Goal: Task Accomplishment & Management: Use online tool/utility

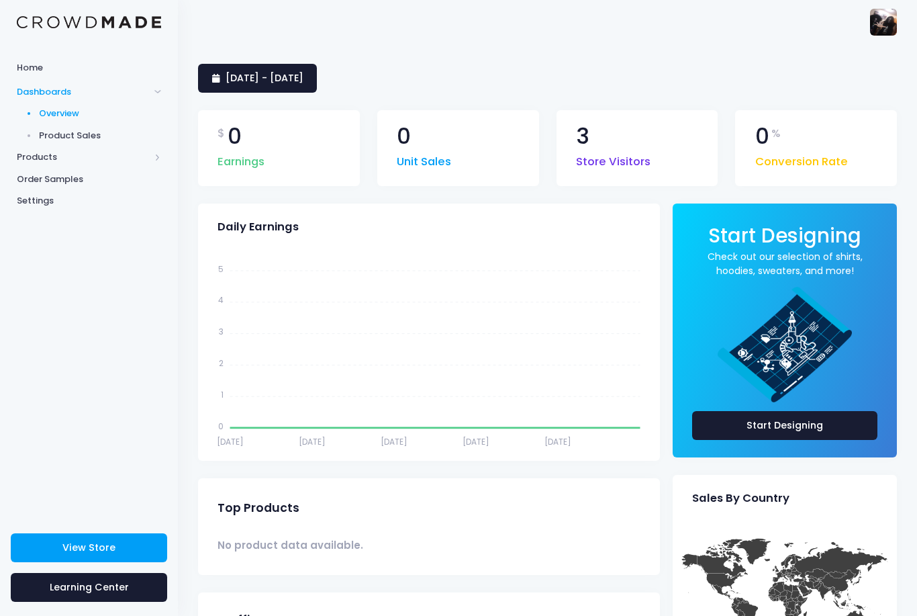
click at [112, 56] on link "Home" at bounding box center [89, 67] width 178 height 26
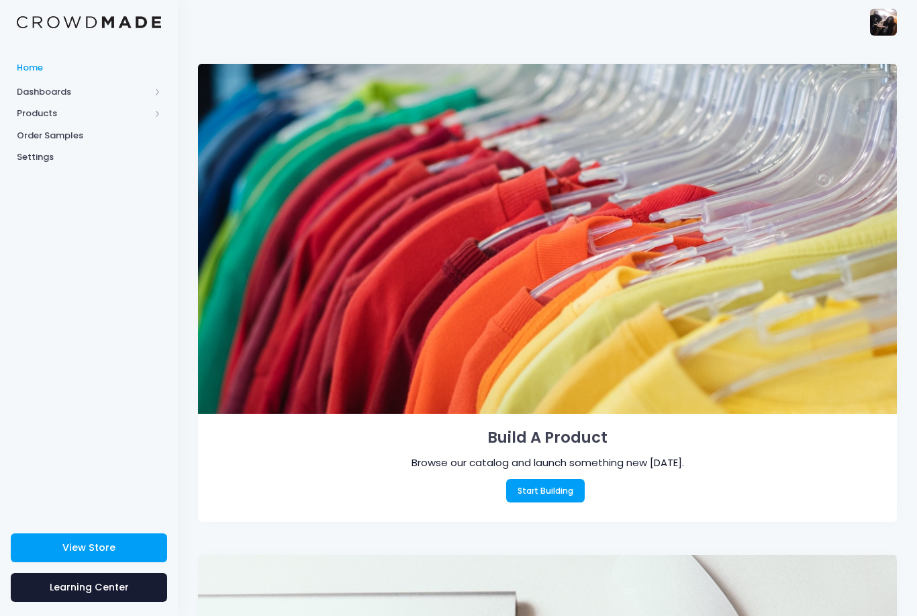
click at [122, 541] on link "View Store" at bounding box center [89, 547] width 156 height 29
click at [139, 92] on span "Dashboards" at bounding box center [83, 91] width 133 height 13
click at [138, 88] on span "Dashboards" at bounding box center [83, 91] width 133 height 13
click at [126, 111] on span "Products" at bounding box center [83, 113] width 133 height 13
click at [112, 154] on span "Product Editor" at bounding box center [100, 156] width 123 height 13
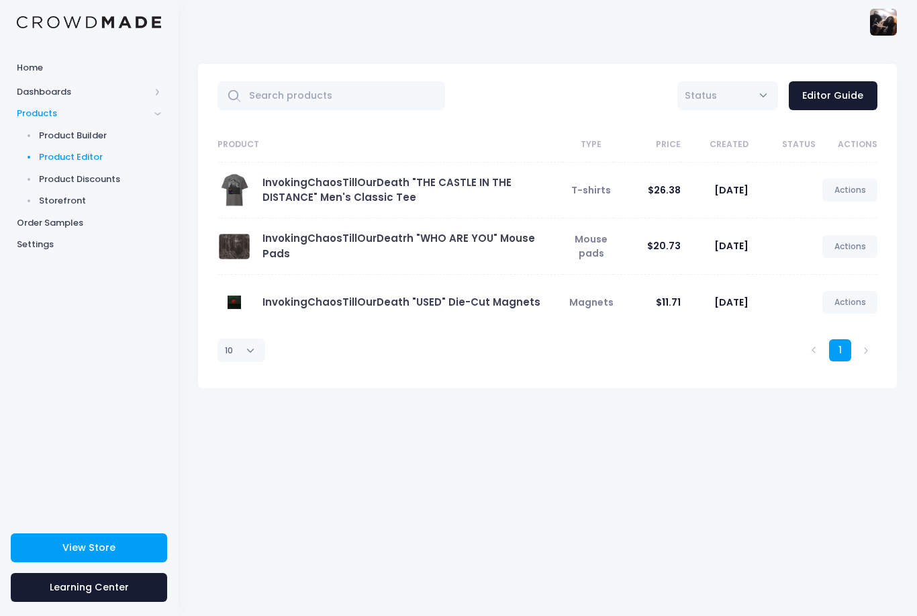
click at [856, 176] on td "Actions Edit View Unpublish" at bounding box center [847, 190] width 62 height 56
click at [851, 192] on link "Actions" at bounding box center [850, 190] width 55 height 23
click at [846, 265] on link "Unpublish" at bounding box center [836, 271] width 71 height 24
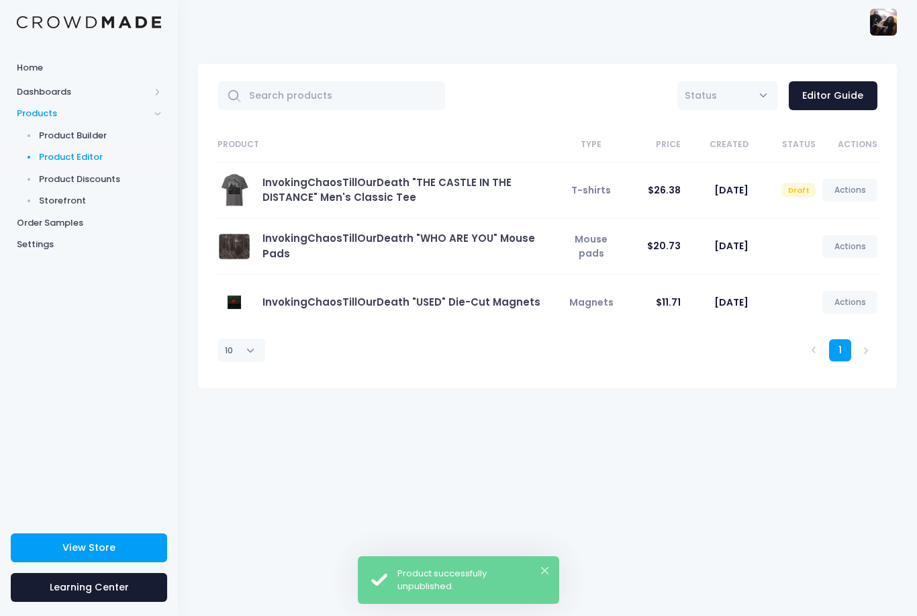
click at [724, 183] on span "[DATE]" at bounding box center [732, 189] width 34 height 13
click at [823, 177] on td "Actions Edit [GEOGRAPHIC_DATA] Publish" at bounding box center [847, 190] width 62 height 56
click at [848, 187] on link "Actions" at bounding box center [850, 190] width 55 height 23
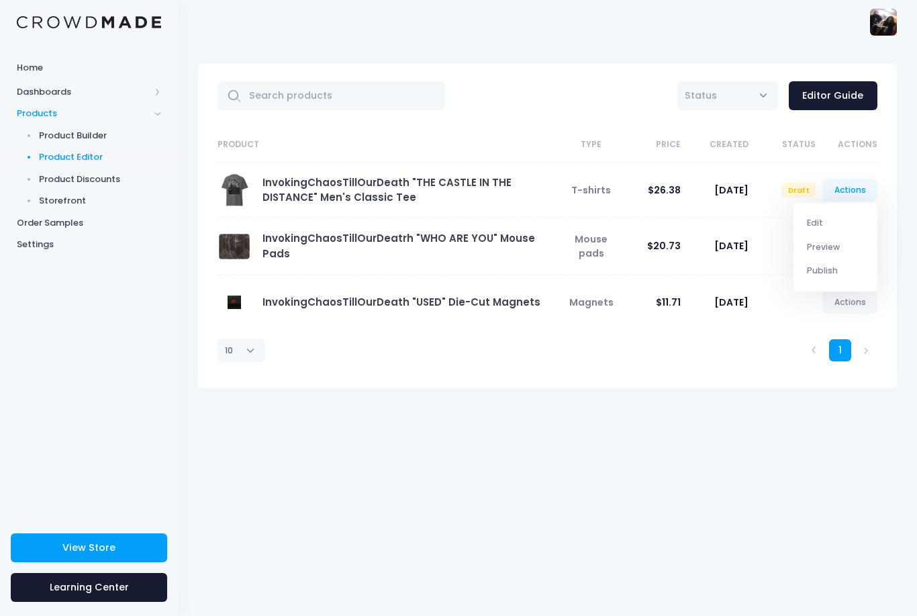
click at [825, 221] on link "Edit" at bounding box center [836, 224] width 71 height 24
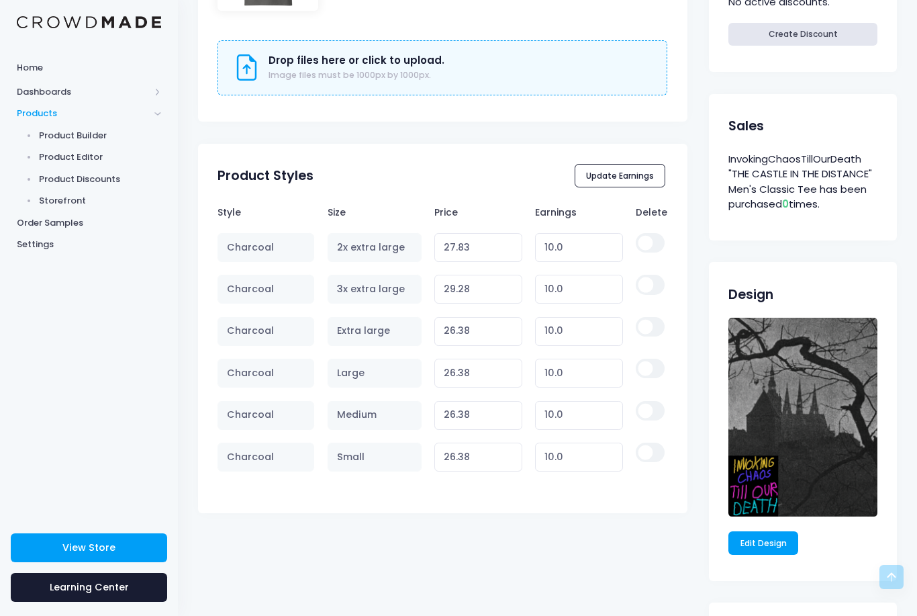
scroll to position [928, 0]
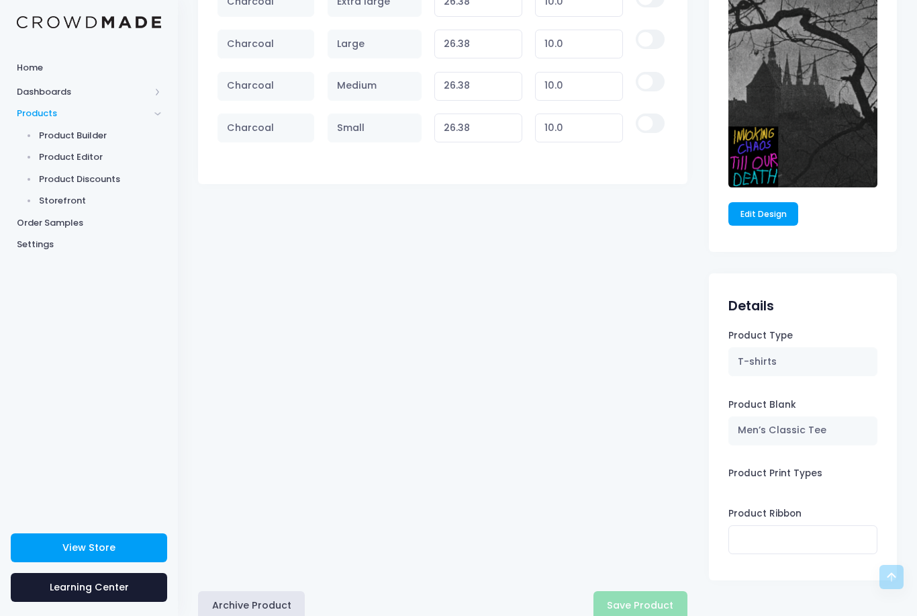
click at [267, 598] on button "Archive Product" at bounding box center [251, 605] width 107 height 29
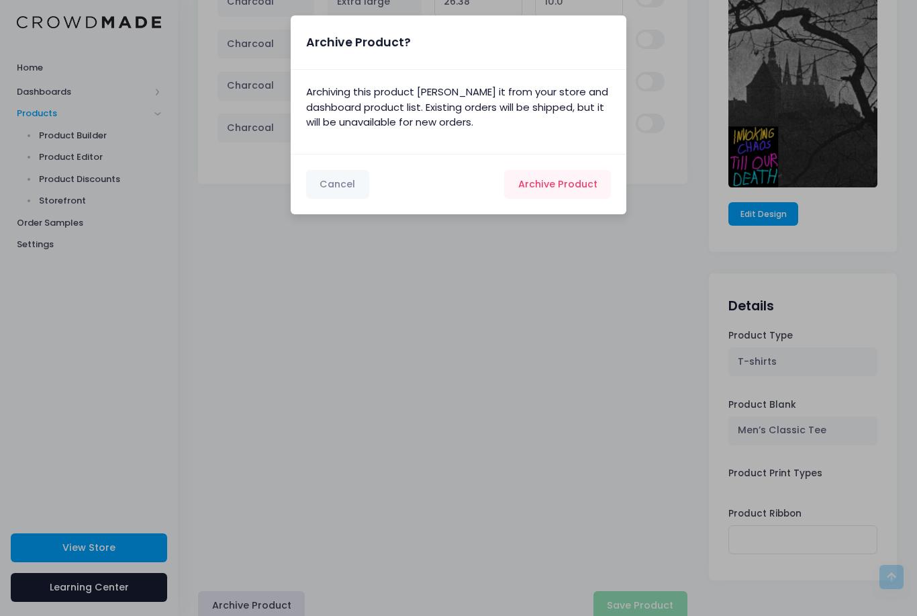
click at [586, 189] on span "Archive Product" at bounding box center [558, 183] width 79 height 13
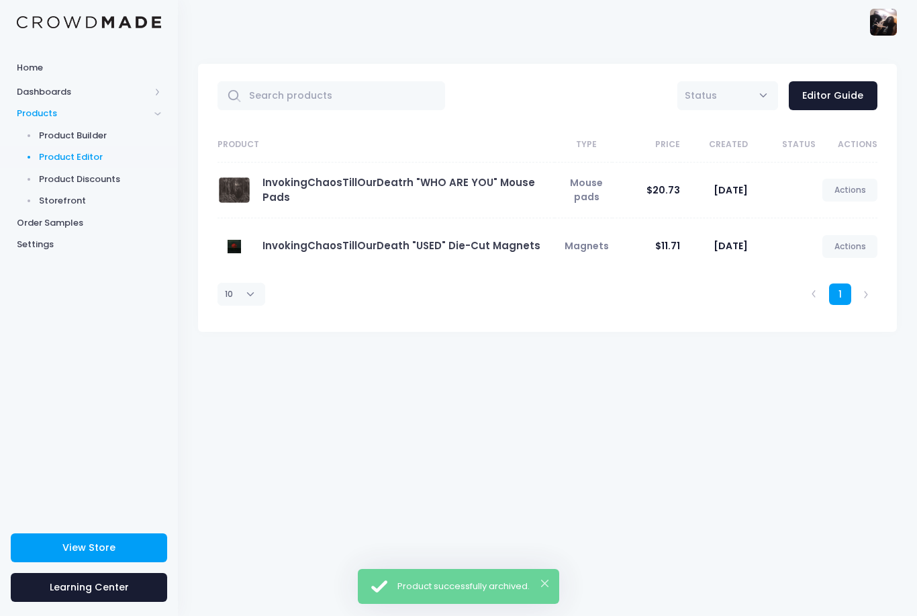
click at [852, 191] on link "Actions" at bounding box center [850, 190] width 55 height 23
click at [840, 269] on link "Unpublish" at bounding box center [836, 271] width 71 height 24
click at [853, 193] on link "Actions" at bounding box center [850, 190] width 55 height 23
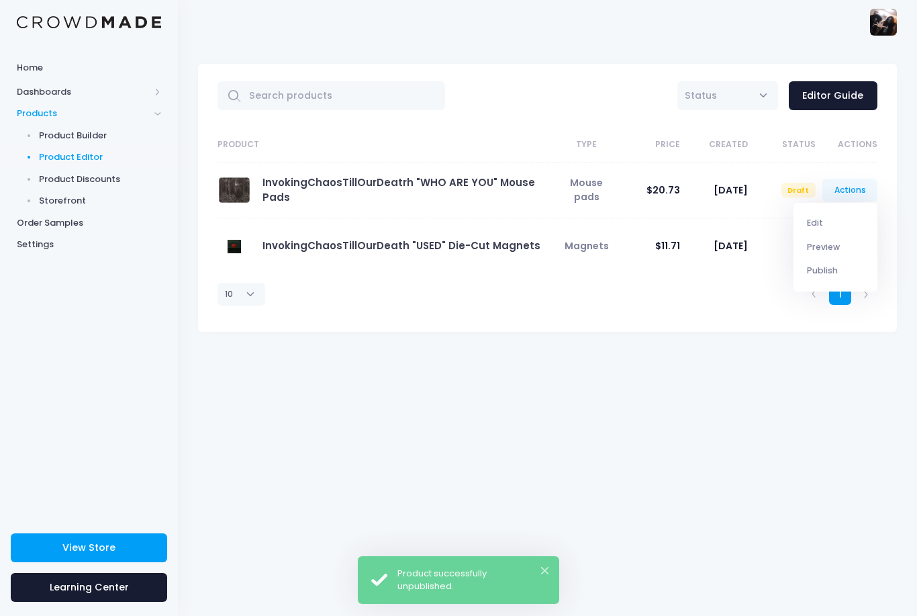
click at [835, 217] on link "Edit" at bounding box center [836, 224] width 71 height 24
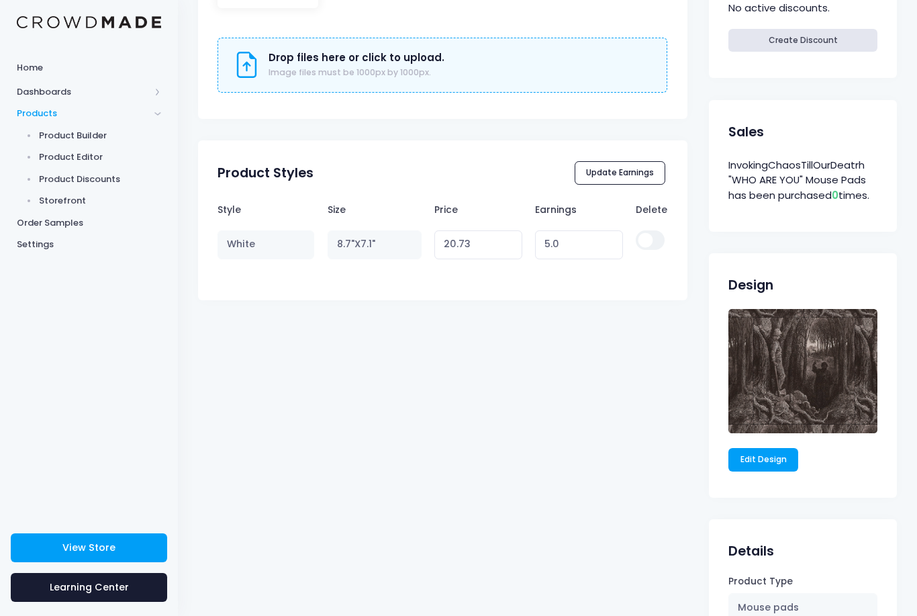
scroll to position [840, 0]
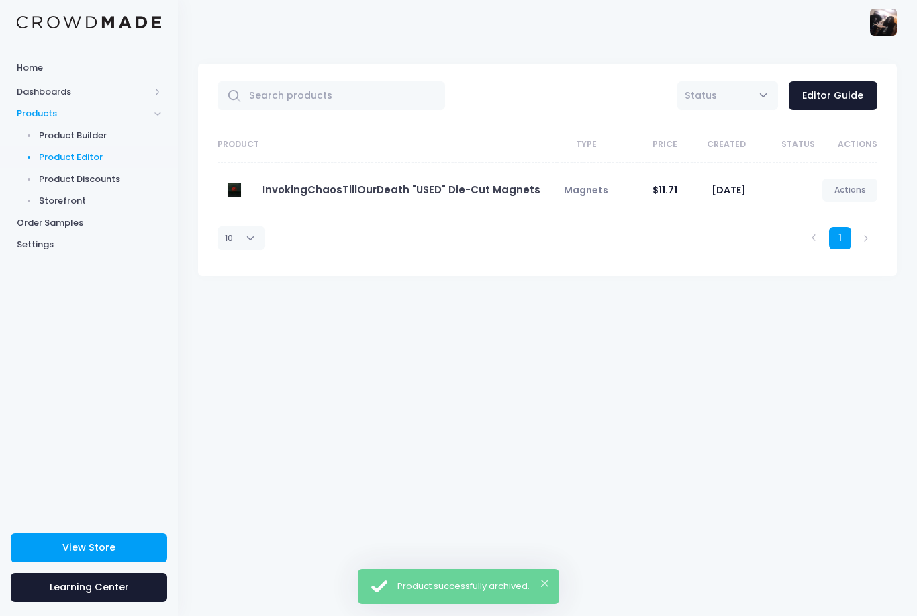
click at [852, 190] on link "Actions" at bounding box center [850, 190] width 55 height 23
click at [840, 269] on link "Unpublish" at bounding box center [836, 271] width 71 height 24
click at [852, 191] on link "Actions" at bounding box center [850, 190] width 55 height 23
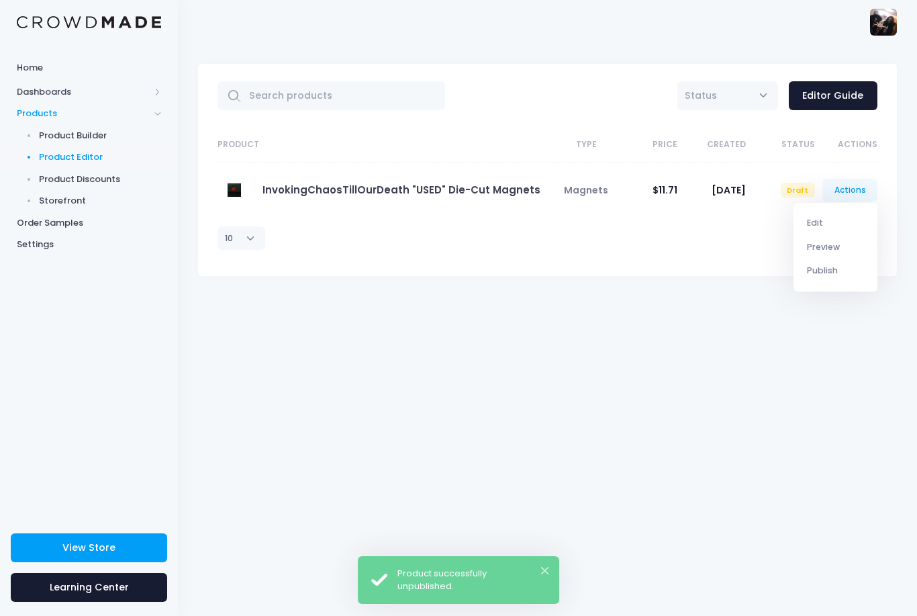
click at [836, 222] on link "Edit" at bounding box center [836, 224] width 71 height 24
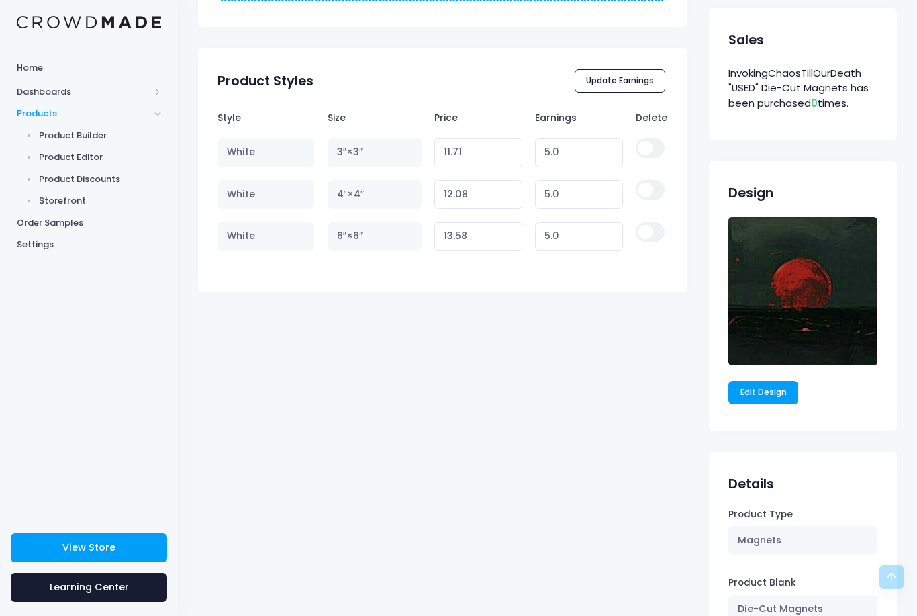
scroll to position [864, 0]
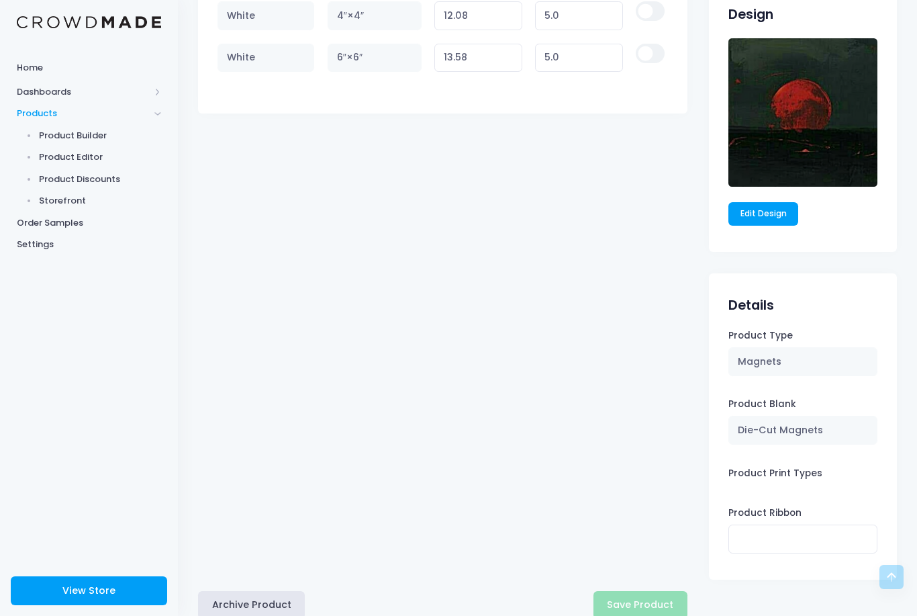
click at [283, 602] on button "Archive Product" at bounding box center [251, 605] width 107 height 29
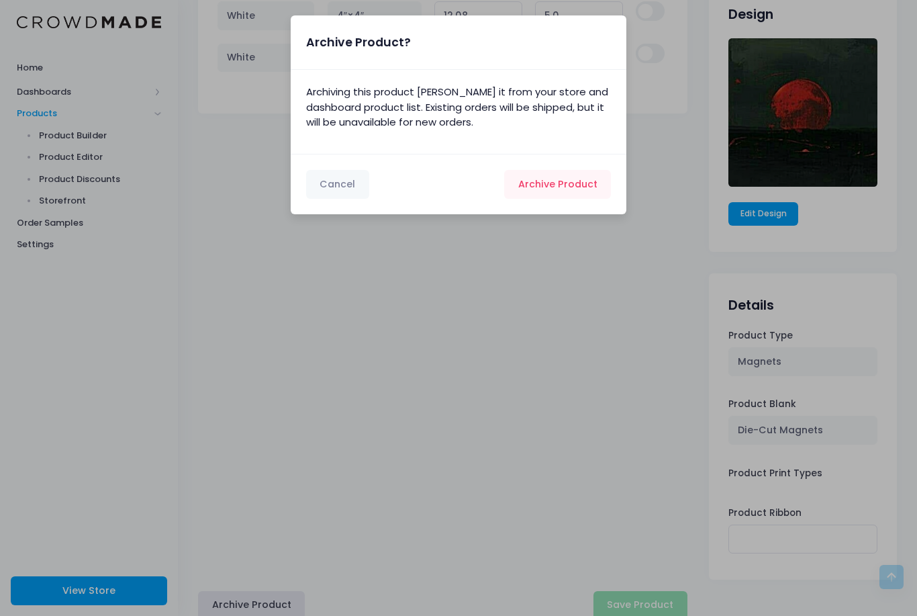
click at [573, 183] on span "Archive Product" at bounding box center [558, 183] width 79 height 13
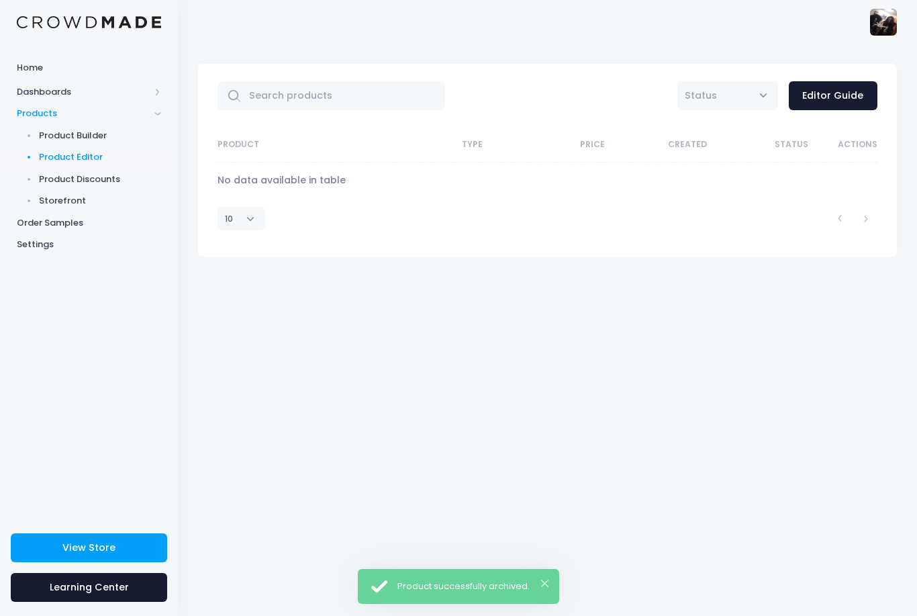
click at [101, 58] on link "Home" at bounding box center [89, 67] width 178 height 26
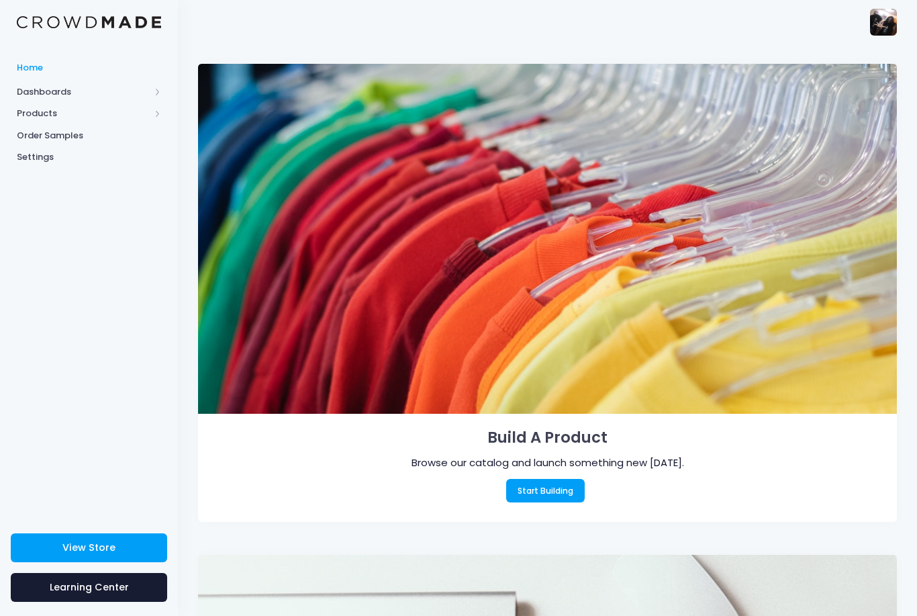
click at [36, 91] on span "Dashboards" at bounding box center [83, 91] width 133 height 13
click at [33, 79] on link "Home" at bounding box center [89, 67] width 178 height 26
click at [32, 110] on span "Products" at bounding box center [83, 113] width 133 height 13
click at [56, 132] on span "Product Builder" at bounding box center [100, 135] width 123 height 13
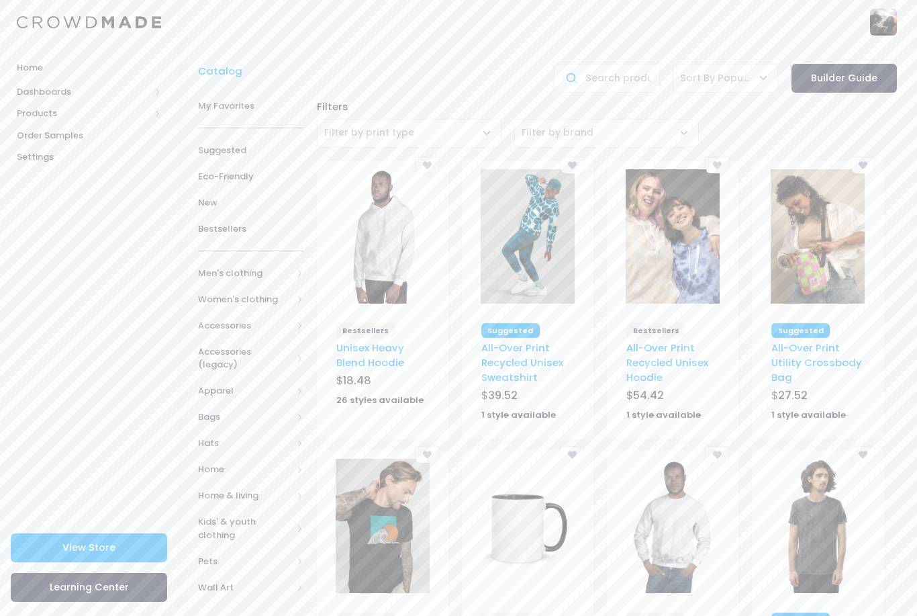
click at [283, 272] on span "Men's clothing" at bounding box center [245, 273] width 94 height 13
click at [278, 412] on link "All shirts" at bounding box center [242, 417] width 123 height 26
click at [264, 489] on span "T-shirts" at bounding box center [256, 495] width 61 height 13
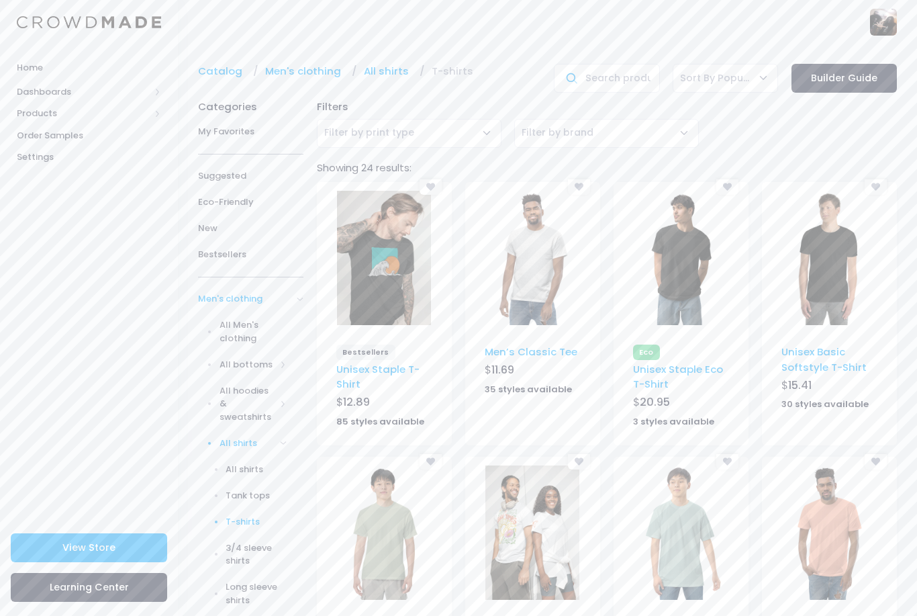
click at [566, 293] on img at bounding box center [533, 258] width 94 height 134
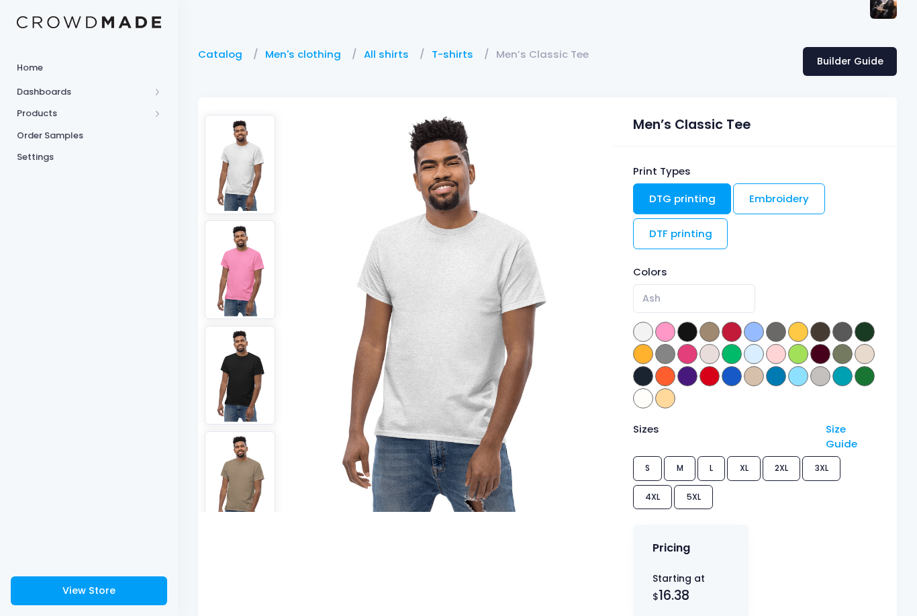
click at [259, 371] on img at bounding box center [240, 375] width 71 height 99
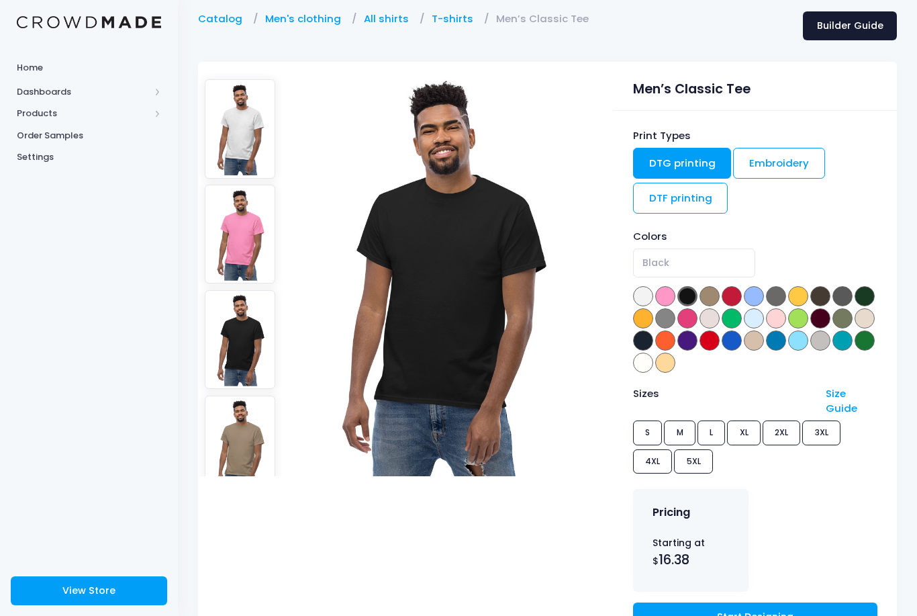
scroll to position [60, 0]
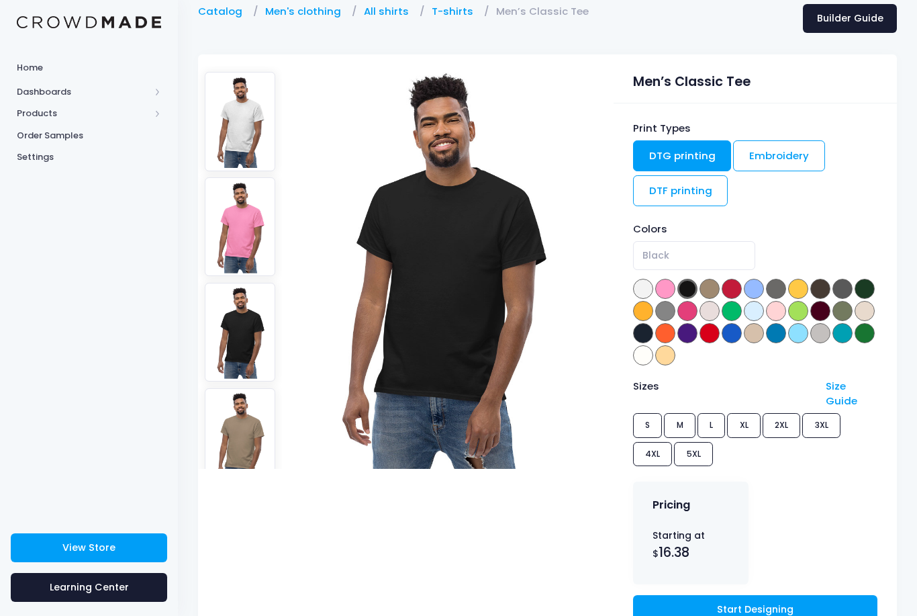
click at [256, 141] on img at bounding box center [240, 121] width 71 height 99
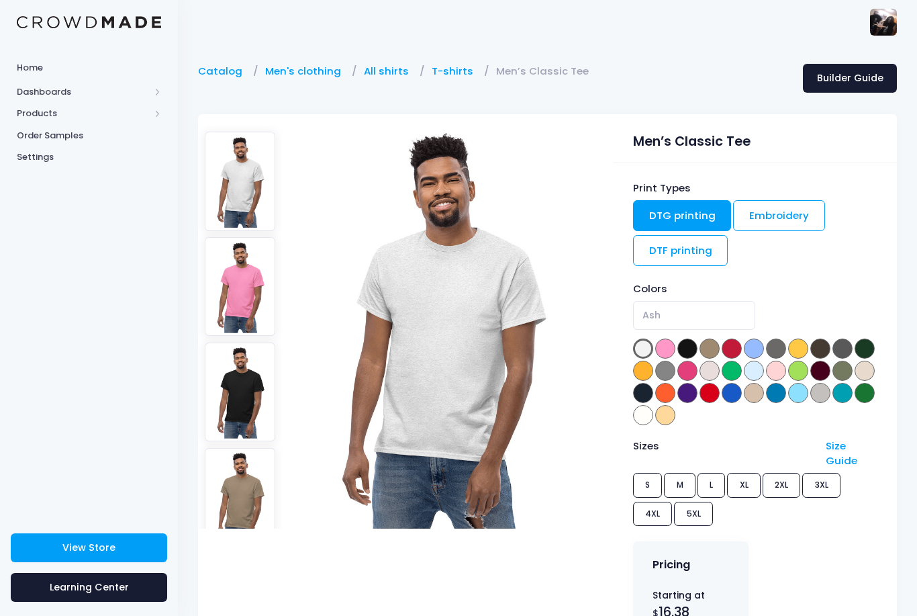
click at [243, 384] on img at bounding box center [240, 392] width 71 height 99
select select "Black"
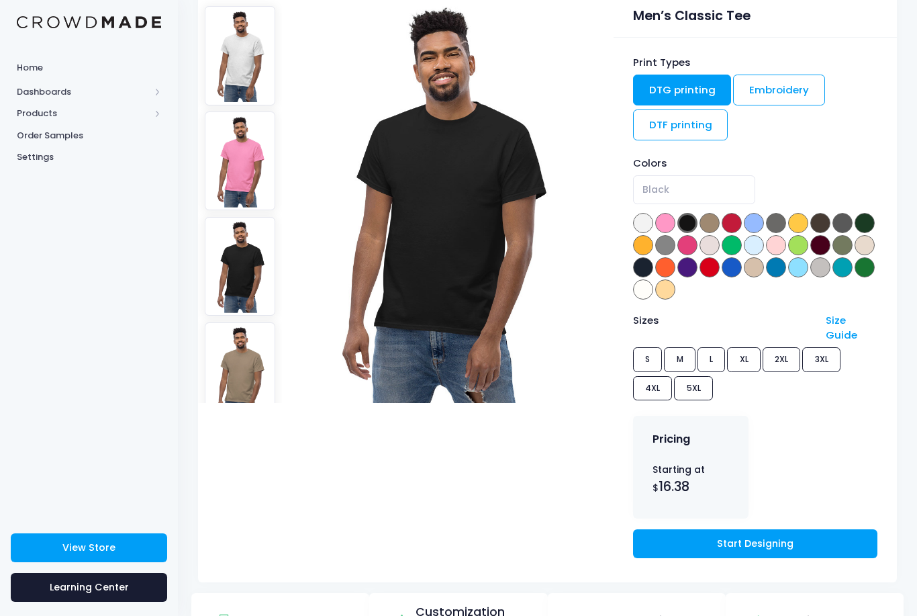
scroll to position [169, 0]
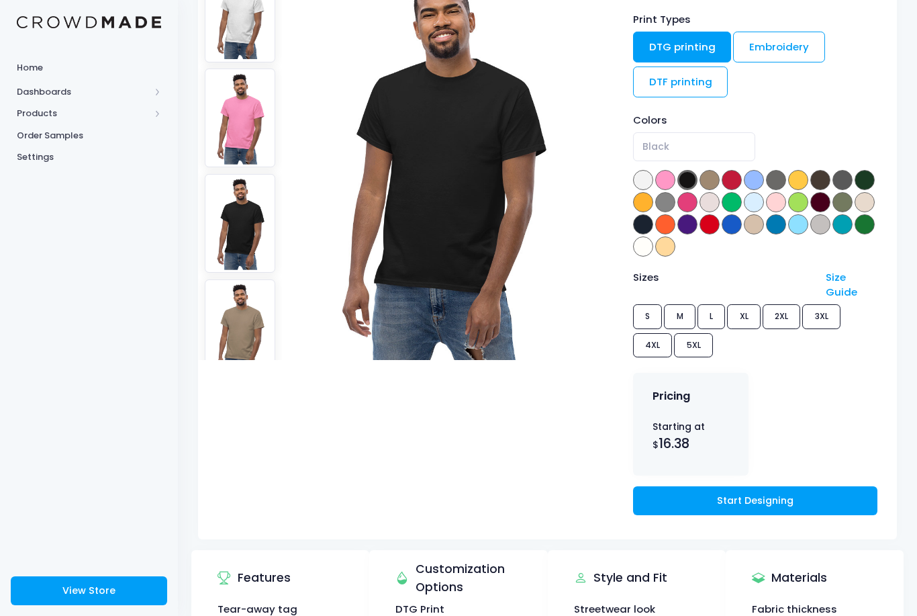
click at [785, 496] on link "Start Designing" at bounding box center [755, 500] width 244 height 29
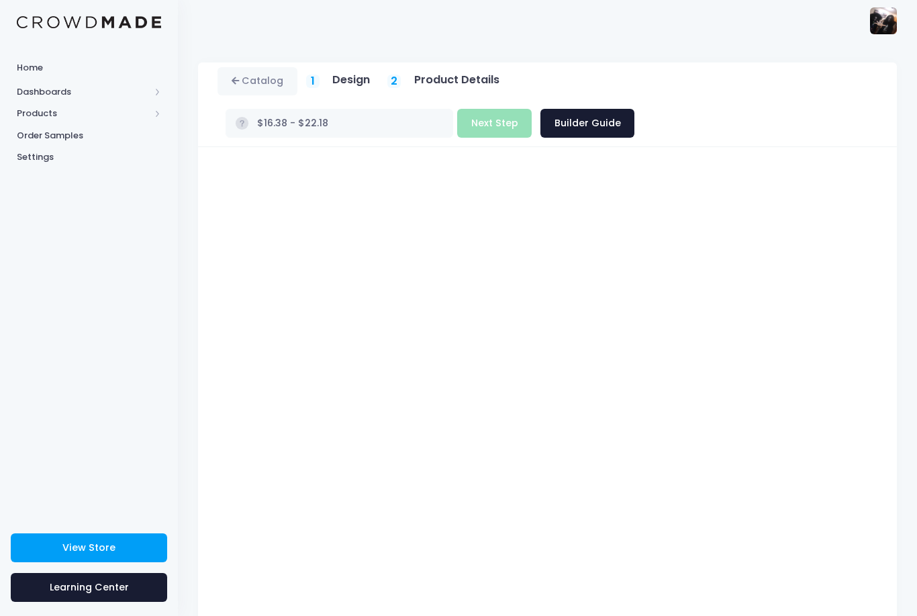
scroll to position [17, 0]
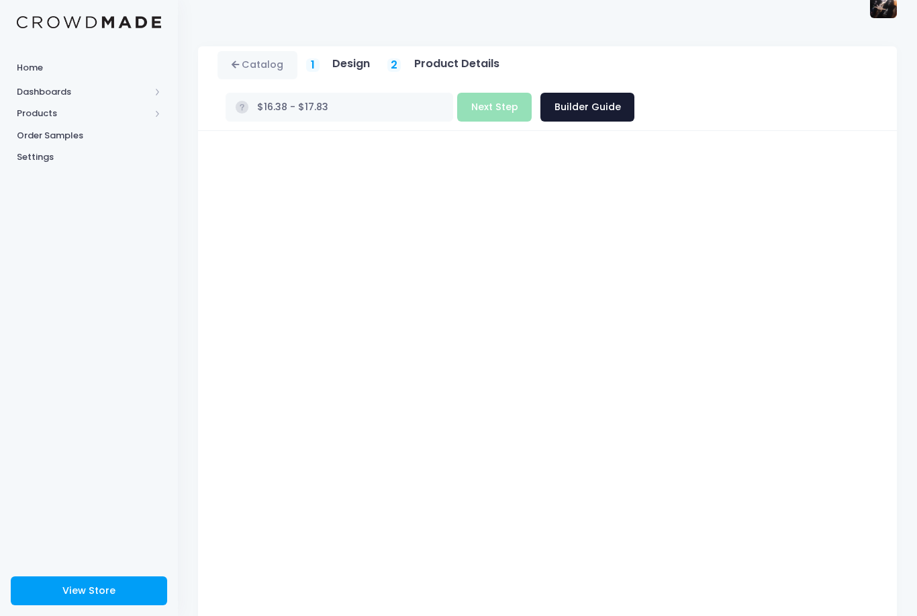
type input "$16.38 - $19.28"
click at [787, 131] on div "Men’s Classic Tee Product title Set your earnings $ 0.0 Earnings can't be less …" at bounding box center [547, 385] width 699 height 509
click at [884, 570] on div at bounding box center [548, 385] width 673 height 474
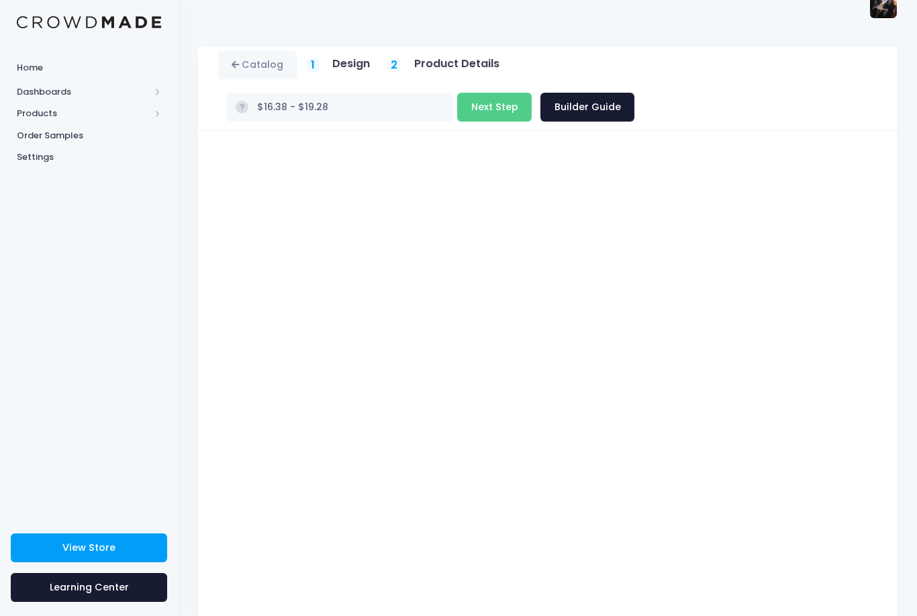
scroll to position [24, 0]
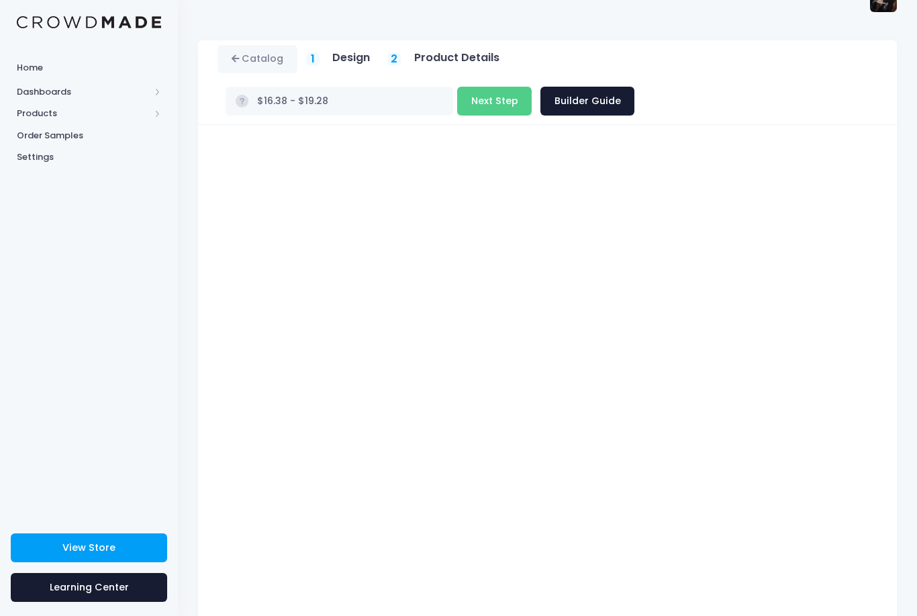
click at [356, 56] on h5 "Design" at bounding box center [351, 57] width 38 height 13
click at [477, 105] on button "Next Step" at bounding box center [494, 101] width 75 height 29
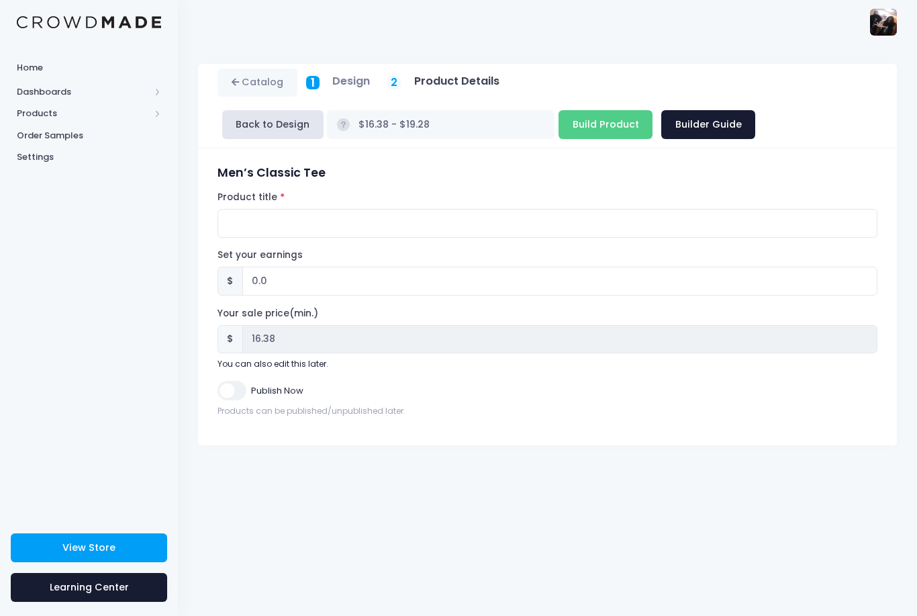
scroll to position [0, 0]
click at [370, 283] on input "0.0" at bounding box center [559, 281] width 635 height 29
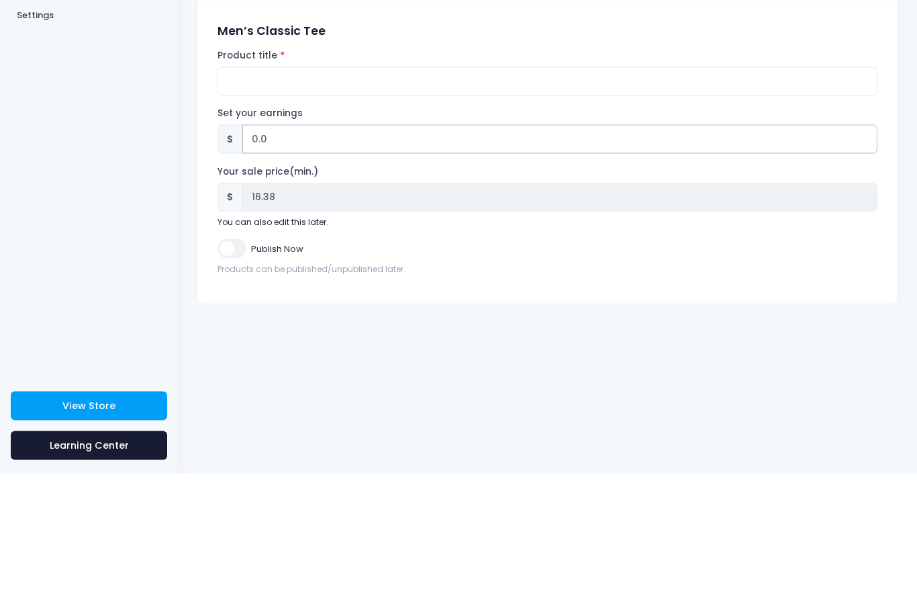
type input "0"
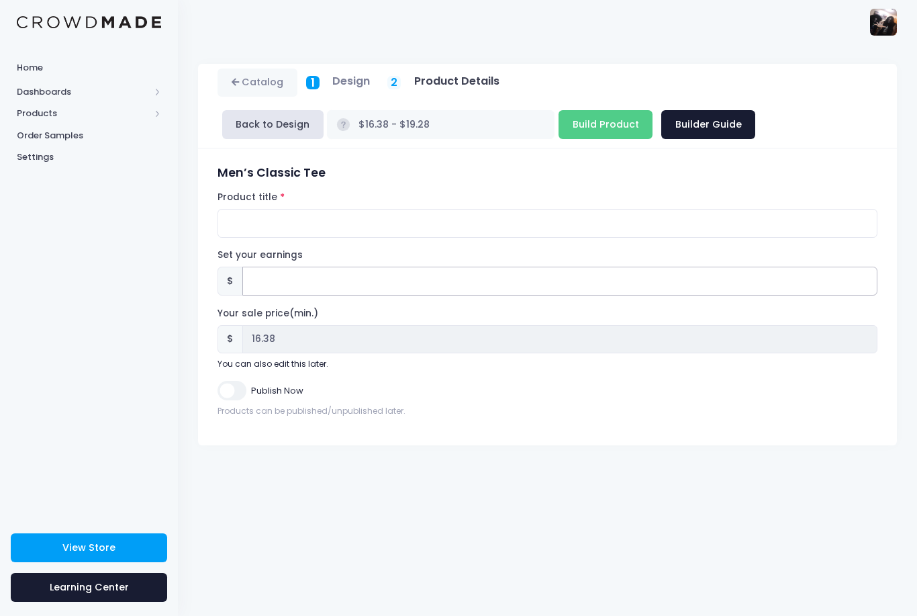
click at [770, 275] on input "Set your earnings" at bounding box center [559, 281] width 635 height 29
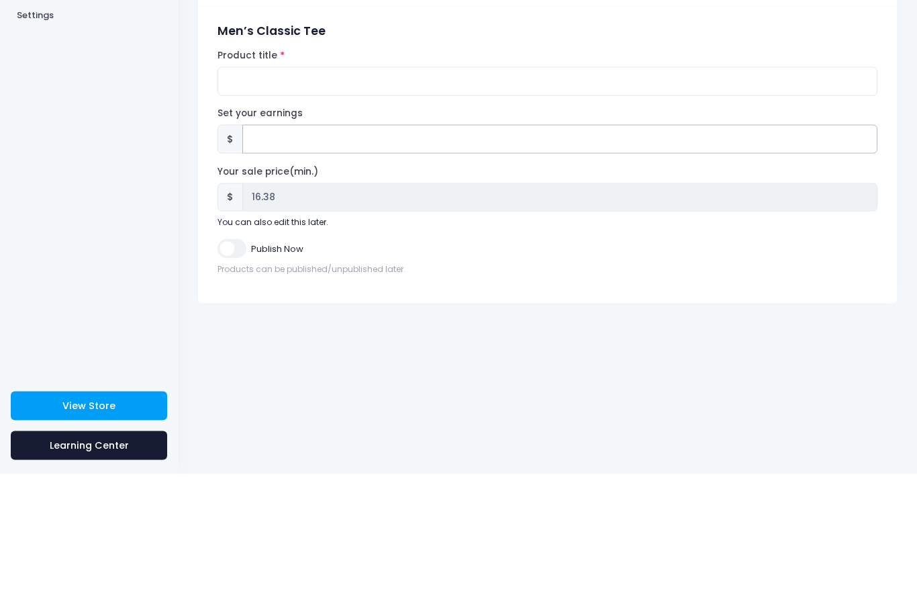
type input "1"
type input "$17.38 - $20.28"
type input "17.38"
type input "$16.38 - $19.28"
type input "16.38"
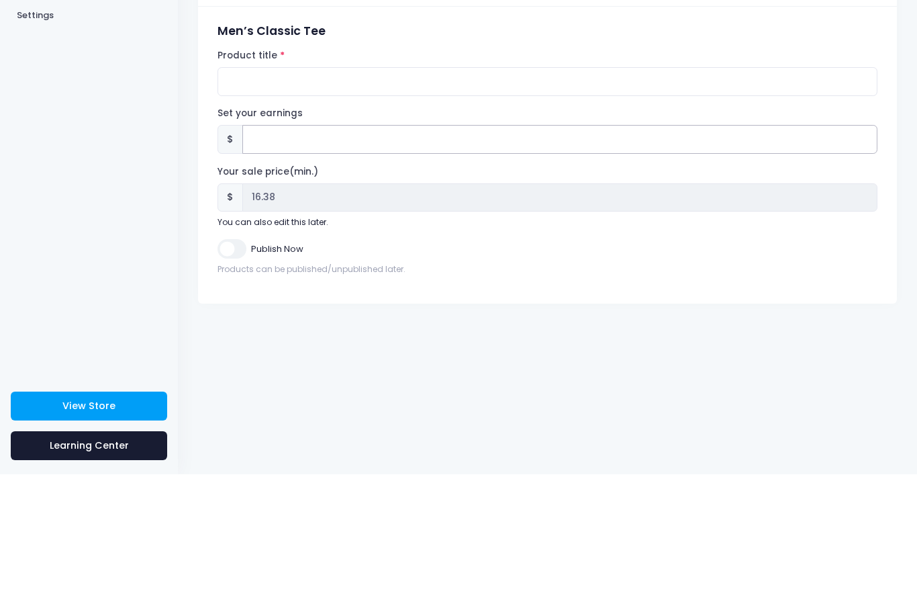
type input "5"
type input "$21.38 - $24.28"
type input "21.38"
type input "$16.38 - $19.28"
type input "16.38"
